Goal: Information Seeking & Learning: Check status

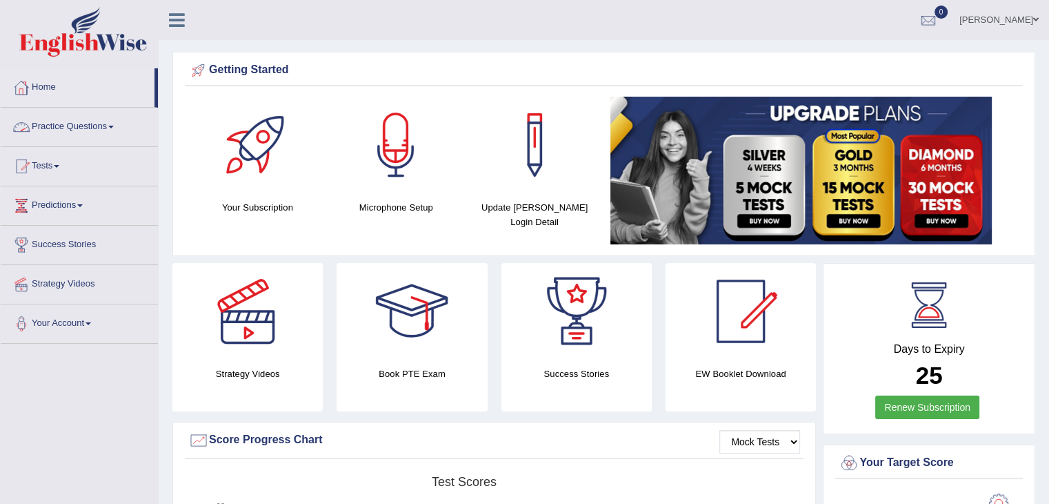
click at [49, 128] on link "Practice Questions" at bounding box center [79, 125] width 157 height 34
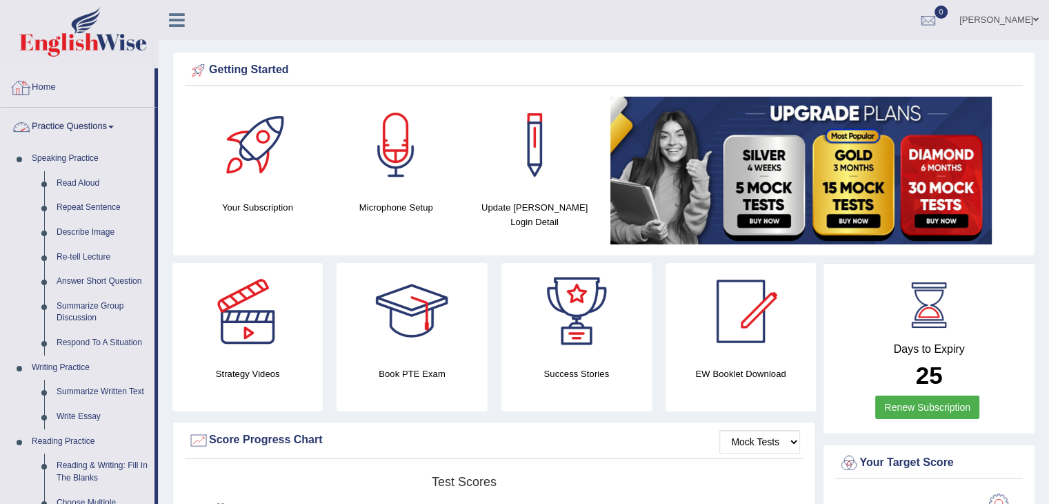
click at [58, 89] on link "Home" at bounding box center [78, 85] width 154 height 34
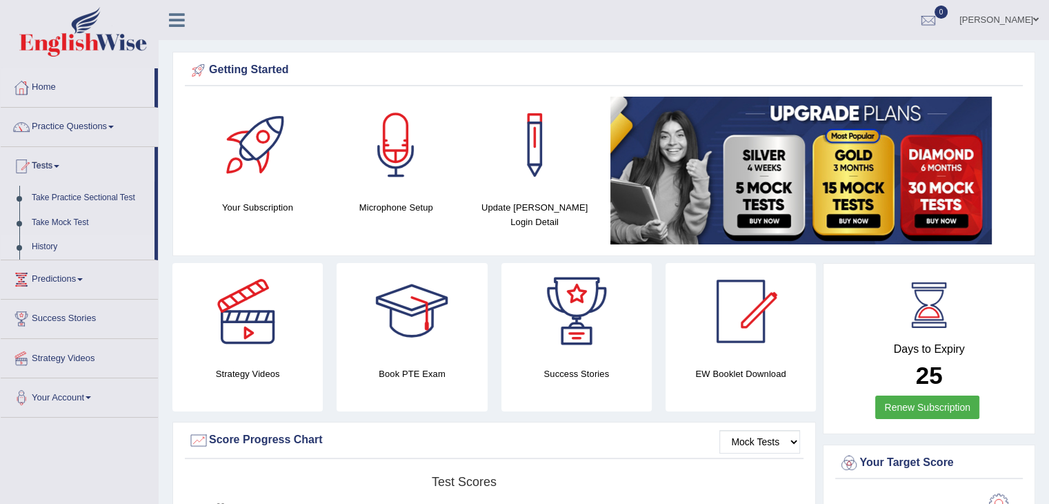
click at [29, 246] on link "History" at bounding box center [90, 247] width 129 height 25
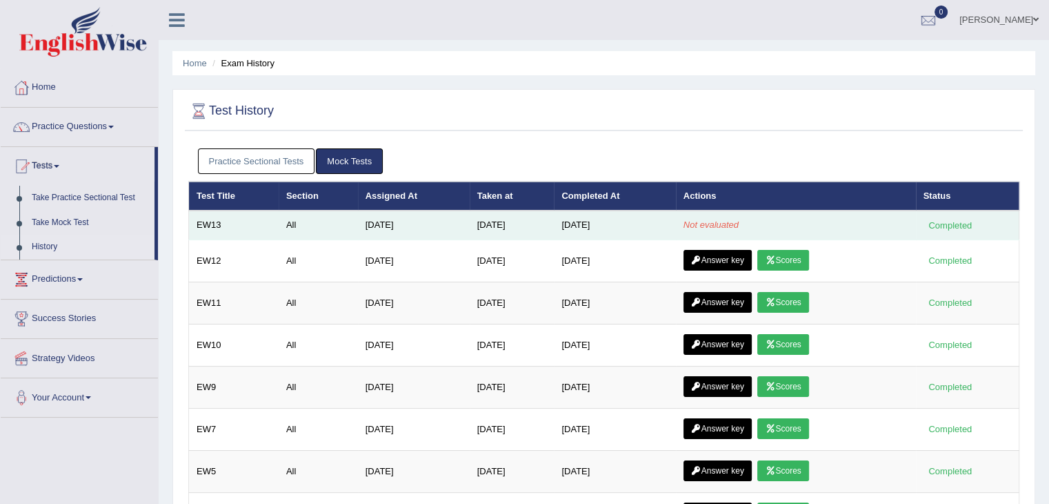
click at [637, 223] on td "Oct 11, 2025" at bounding box center [614, 224] width 121 height 29
click at [560, 230] on tbody "EW13 All Sep 4, 2025 Oct 10, 2025 Oct 11, 2025 Not evaluated Completed EW12 All…" at bounding box center [604, 393] width 830 height 366
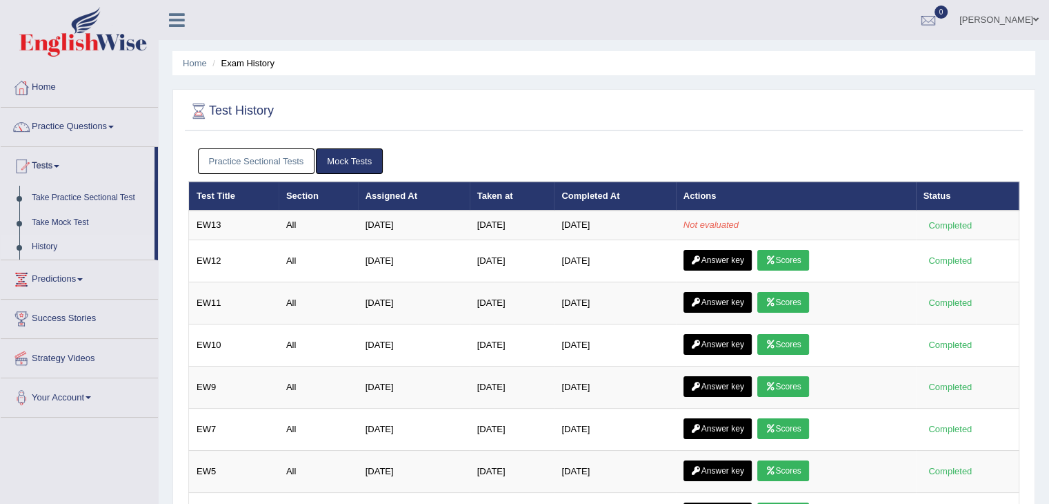
click at [835, 130] on div "Test History" at bounding box center [604, 114] width 838 height 34
click at [939, 17] on div at bounding box center [928, 20] width 21 height 21
click at [902, 50] on li "See All Alerts" at bounding box center [845, 58] width 197 height 28
click at [939, 23] on div at bounding box center [928, 20] width 21 height 21
click at [872, 59] on strong "See All Alerts" at bounding box center [840, 57] width 61 height 11
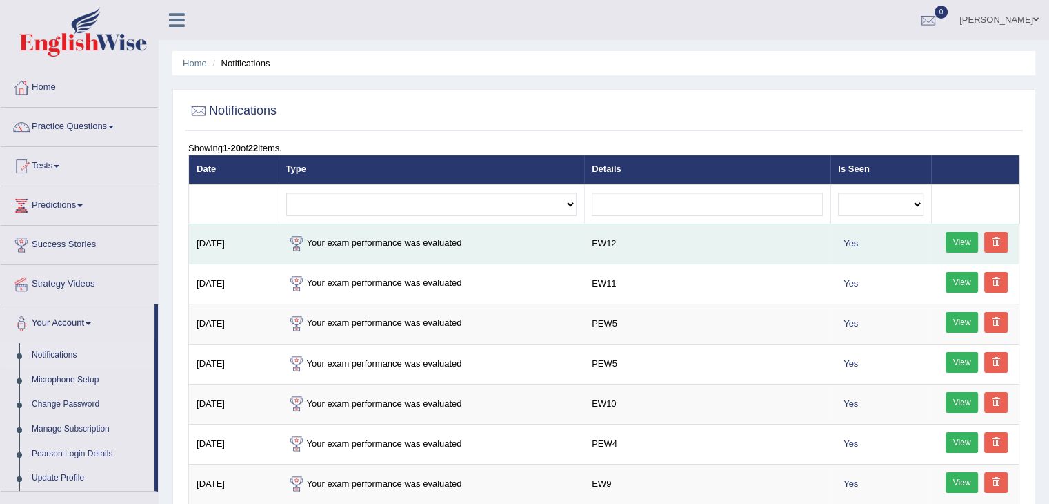
click at [959, 236] on link "View" at bounding box center [962, 242] width 33 height 21
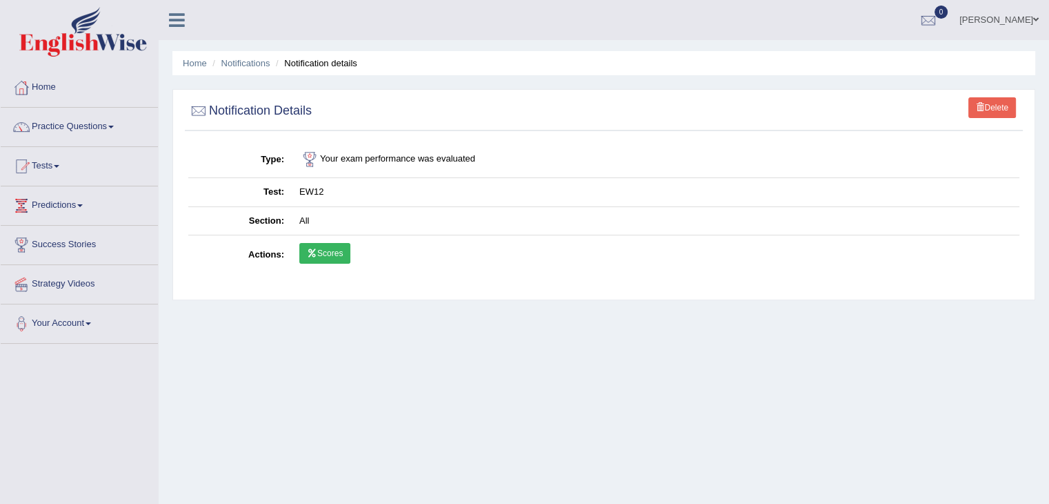
click at [325, 253] on link "Scores" at bounding box center [324, 253] width 51 height 21
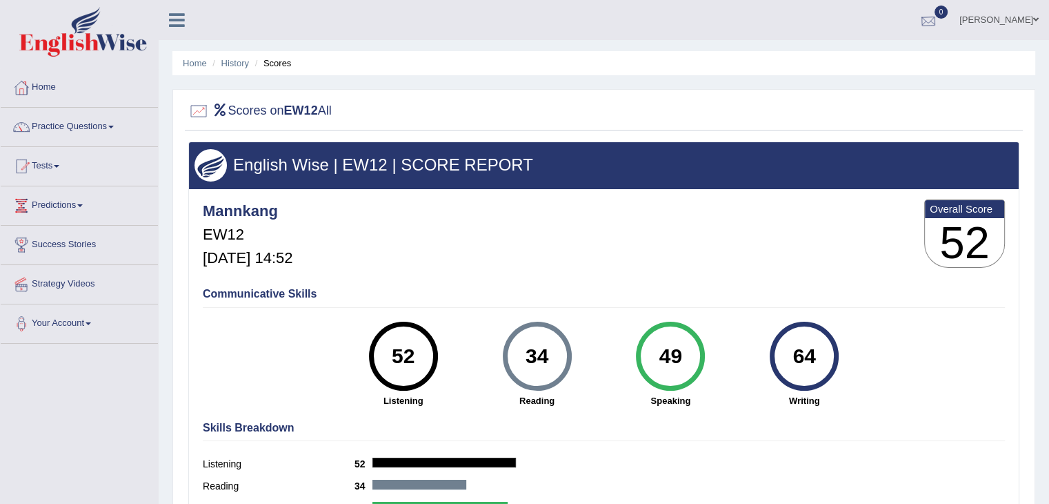
click at [939, 28] on div at bounding box center [928, 20] width 21 height 21
click at [36, 159] on link "Tests" at bounding box center [79, 164] width 157 height 34
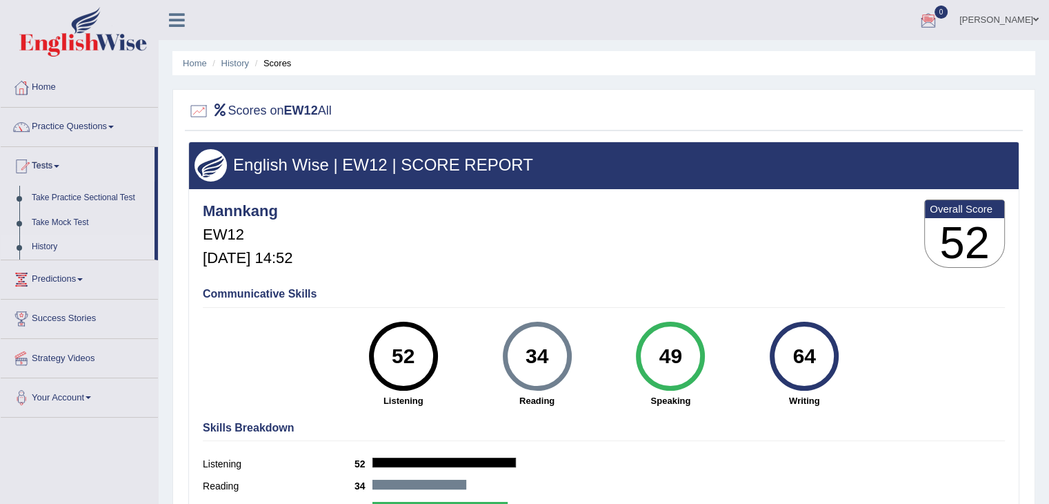
click at [47, 248] on link "History" at bounding box center [90, 247] width 129 height 25
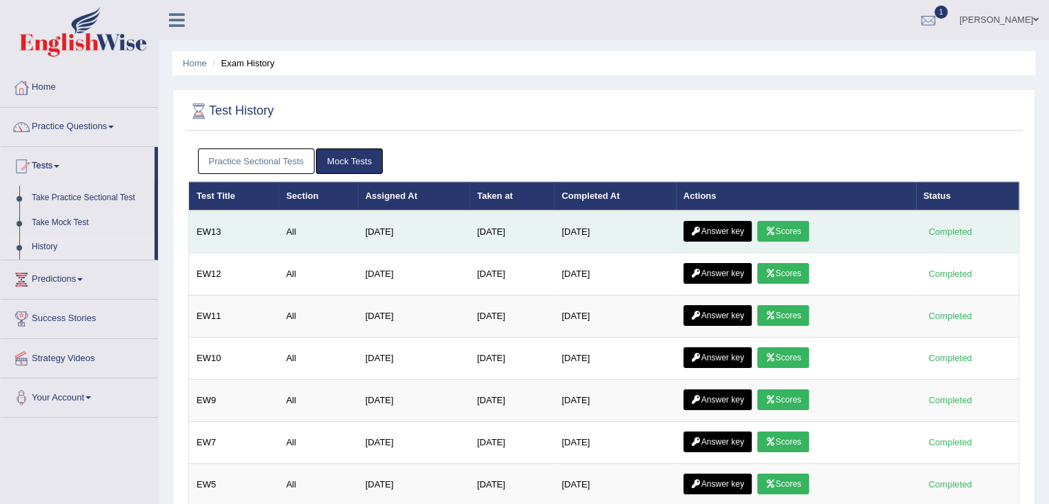
click at [791, 234] on link "Scores" at bounding box center [782, 231] width 51 height 21
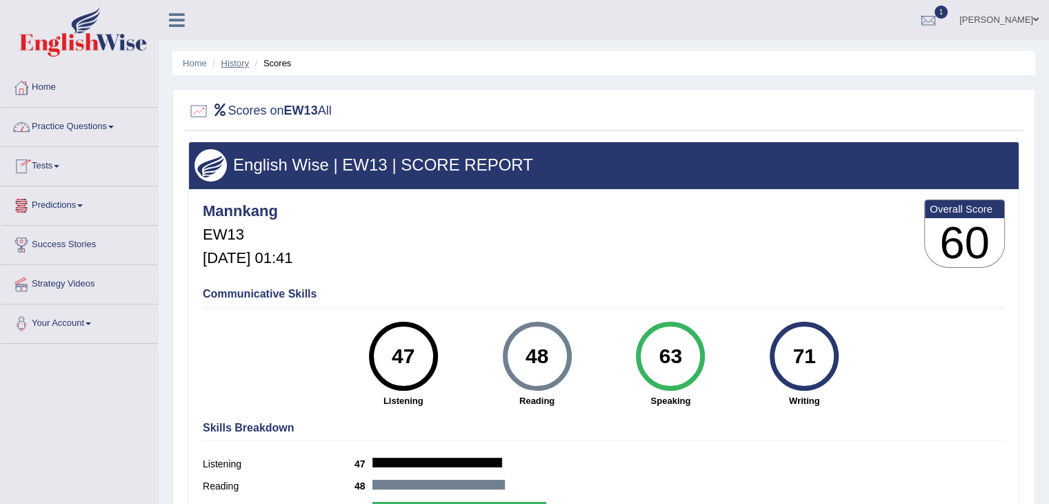
click at [232, 61] on link "History" at bounding box center [235, 63] width 28 height 10
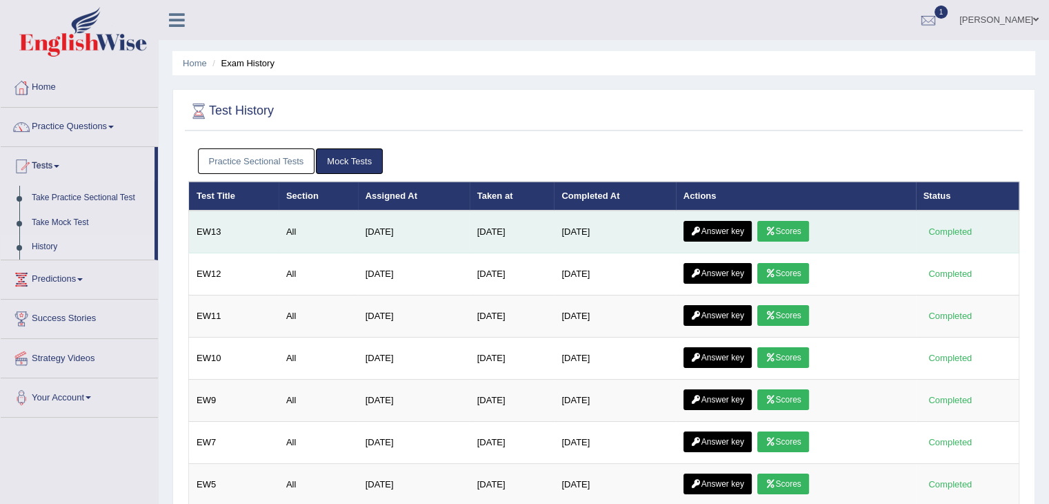
click at [723, 230] on link "Answer key" at bounding box center [718, 231] width 68 height 21
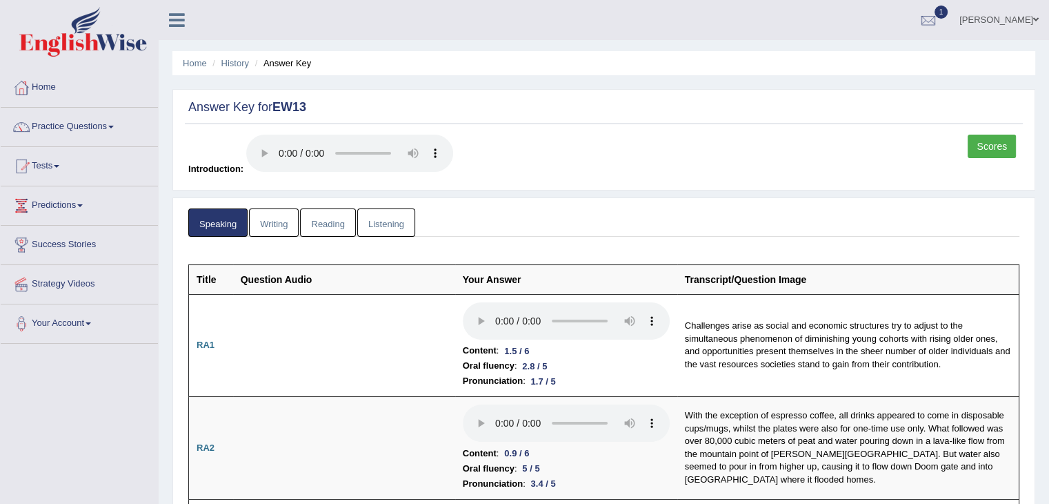
click at [278, 219] on link "Writing" at bounding box center [274, 222] width 50 height 28
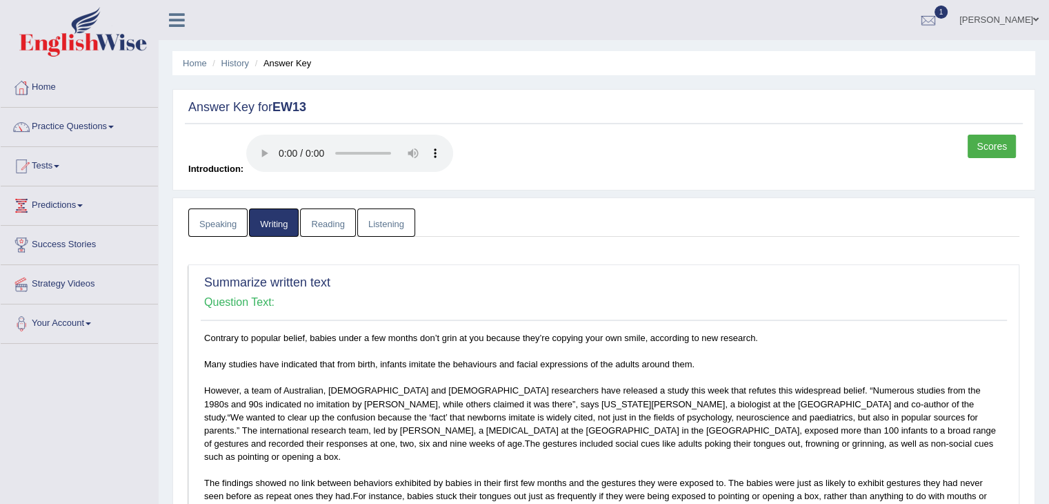
click at [325, 220] on link "Reading" at bounding box center [327, 222] width 55 height 28
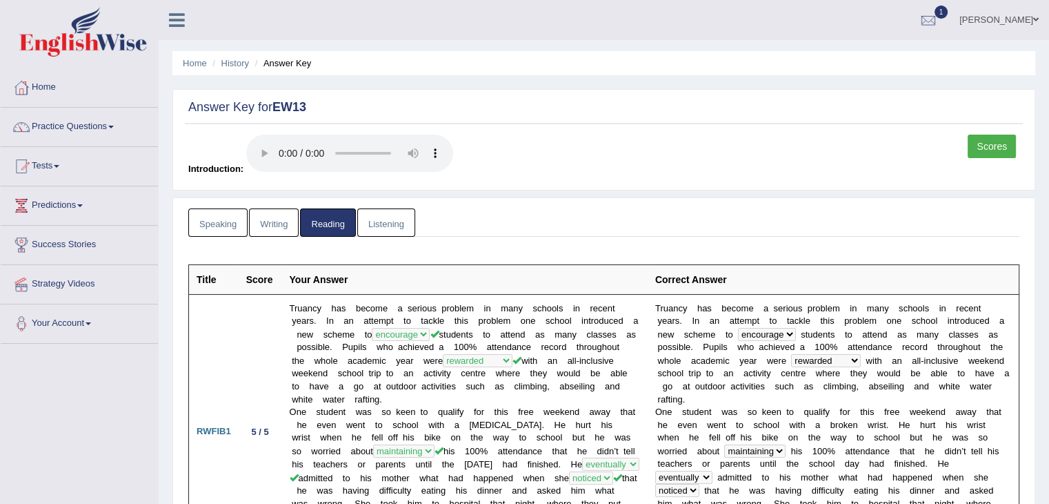
click at [379, 232] on link "Listening" at bounding box center [386, 222] width 58 height 28
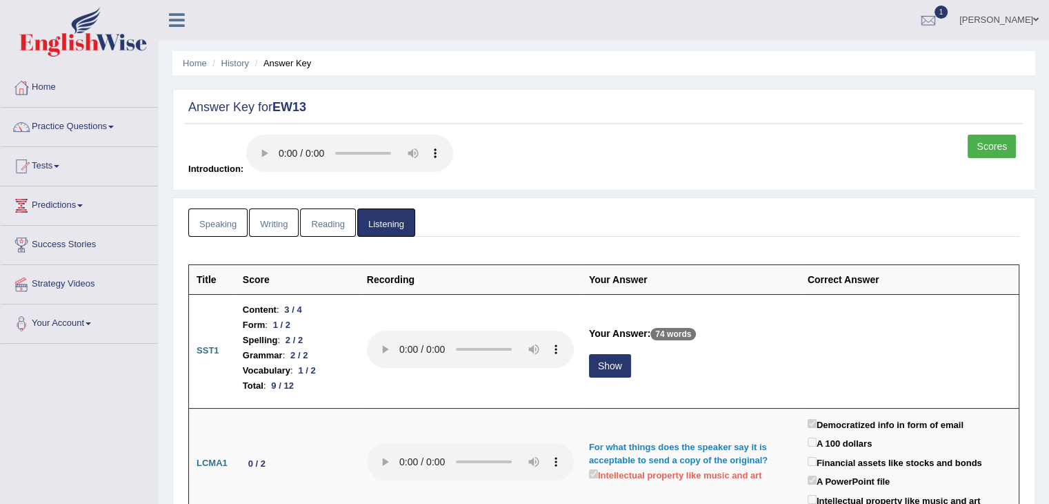
click at [996, 145] on link "Scores" at bounding box center [992, 146] width 48 height 23
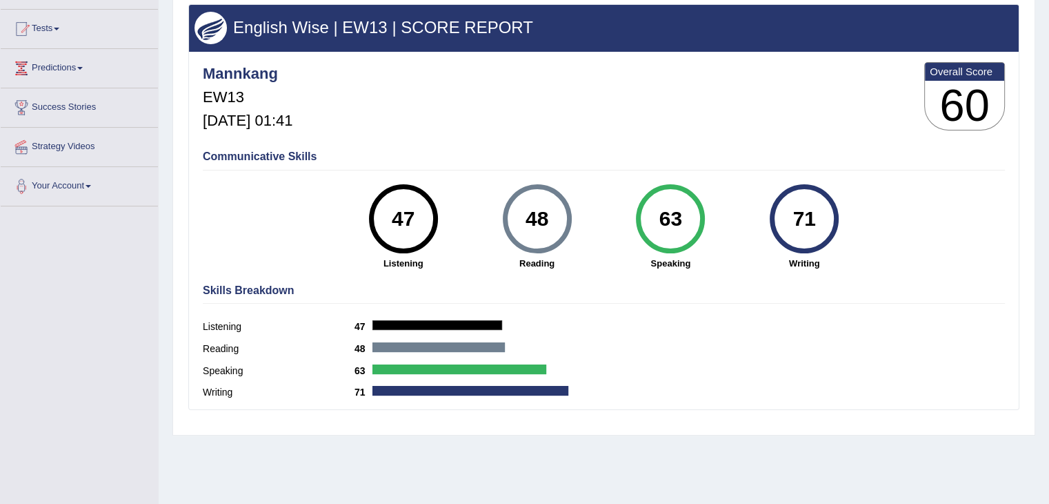
scroll to position [138, 0]
